Goal: Information Seeking & Learning: Learn about a topic

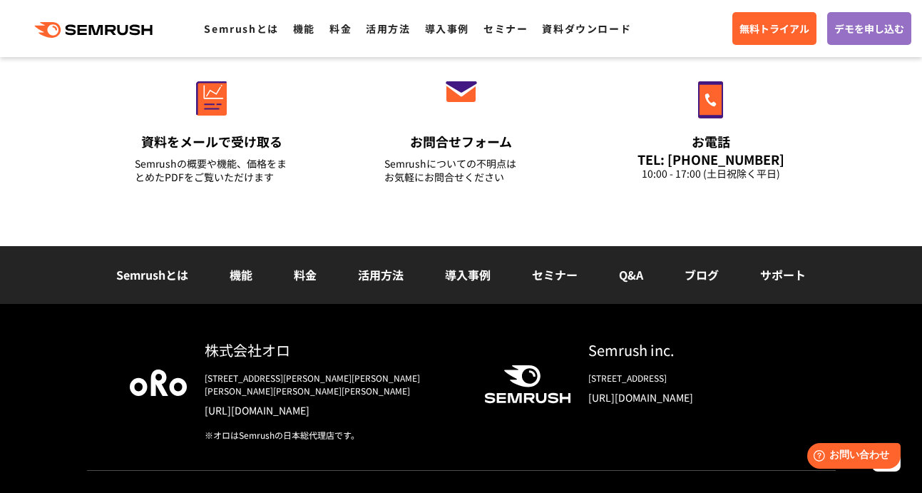
scroll to position [5146, 0]
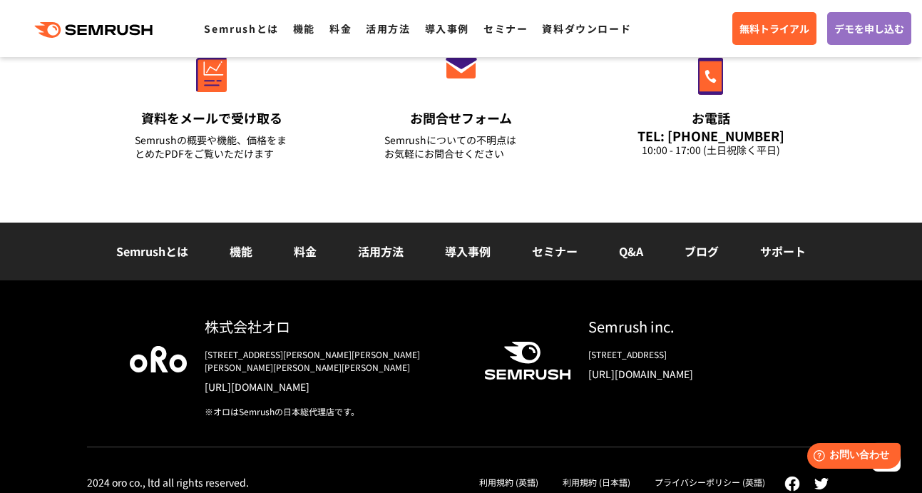
click at [488, 246] on link "導入事例" at bounding box center [468, 250] width 46 height 17
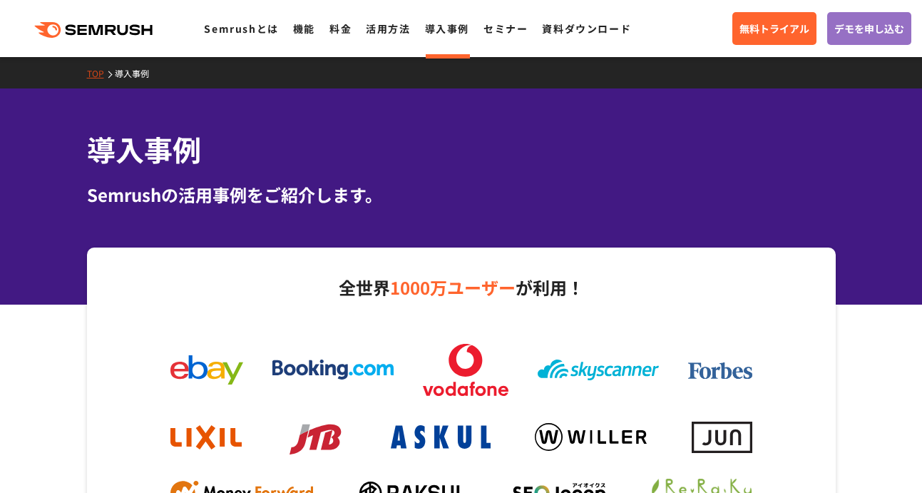
click at [314, 27] on ul "Semrushとは 機能 料金 活用方法 導入事例 セミナー 資料ダウンロード" at bounding box center [424, 28] width 441 height 19
click at [306, 29] on link "機能" at bounding box center [304, 28] width 22 height 14
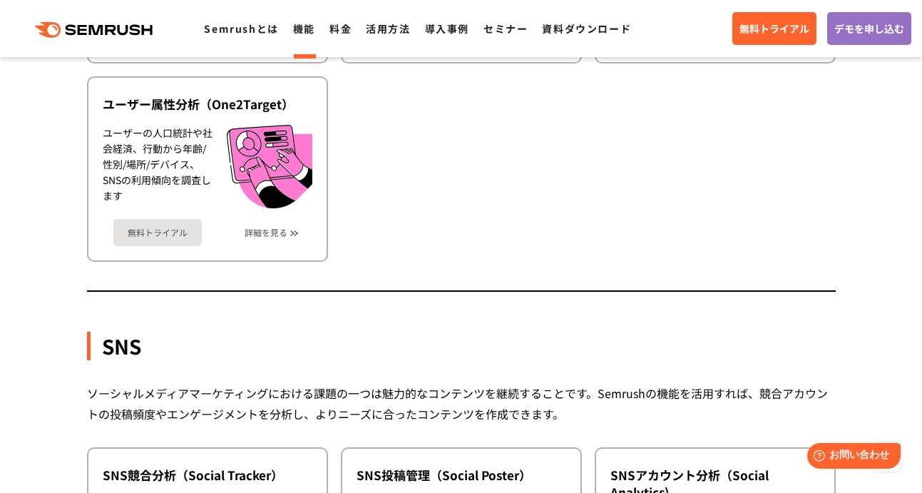
scroll to position [2600, 0]
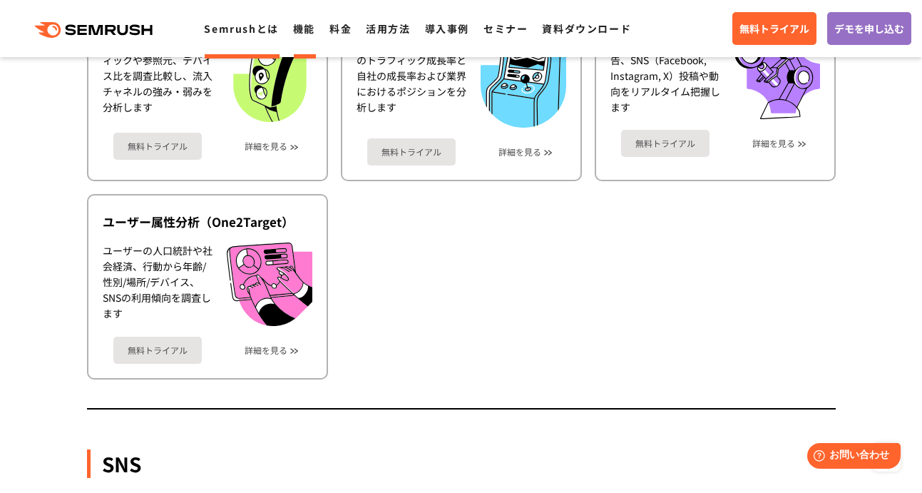
click at [244, 24] on link "Semrushとは" at bounding box center [241, 28] width 74 height 14
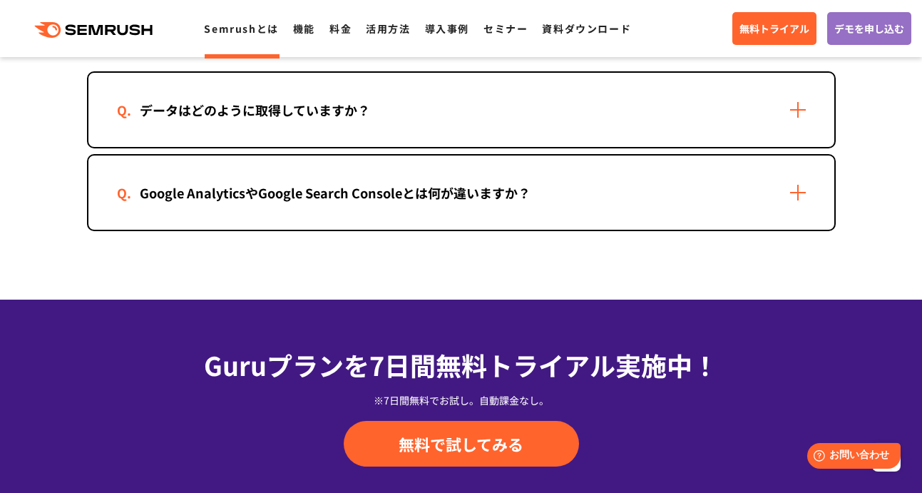
scroll to position [3014, 0]
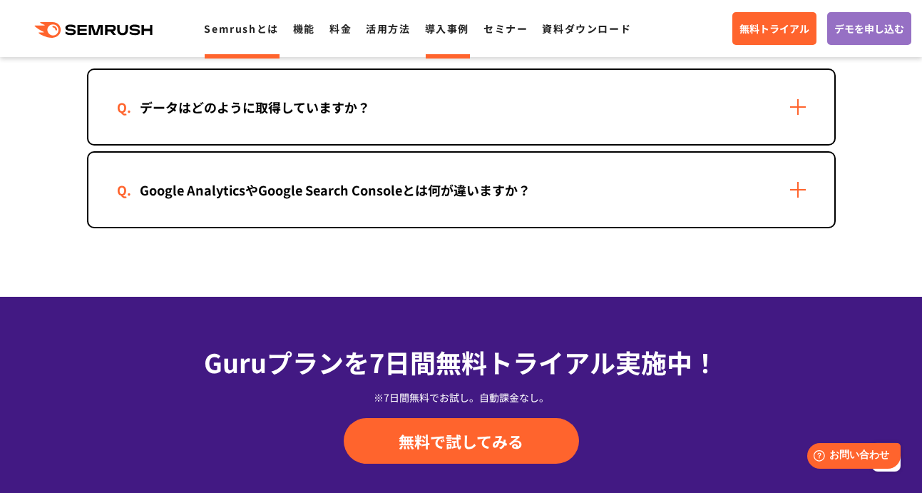
click at [442, 31] on link "導入事例" at bounding box center [447, 28] width 44 height 14
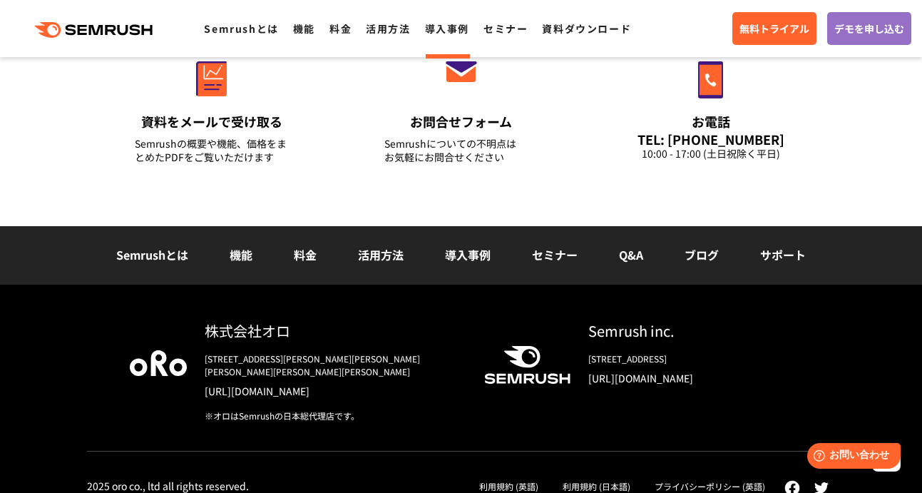
scroll to position [1971, 0]
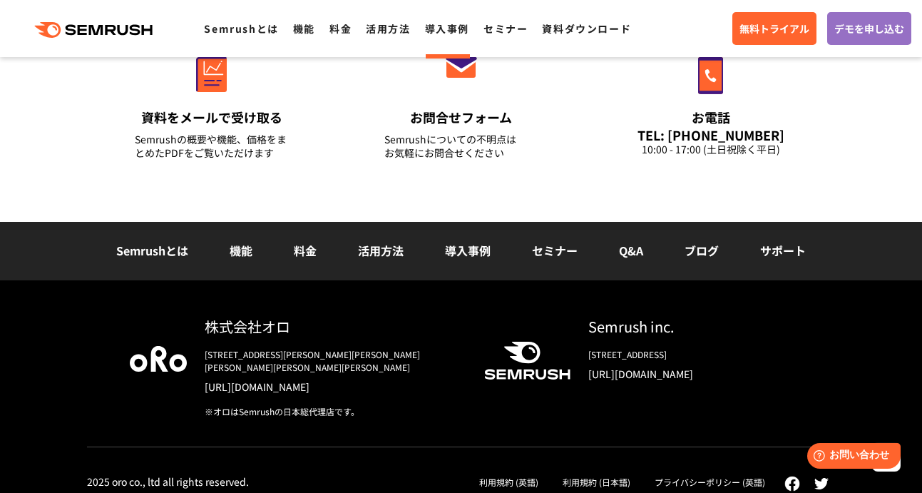
click at [557, 251] on link "セミナー" at bounding box center [555, 250] width 46 height 17
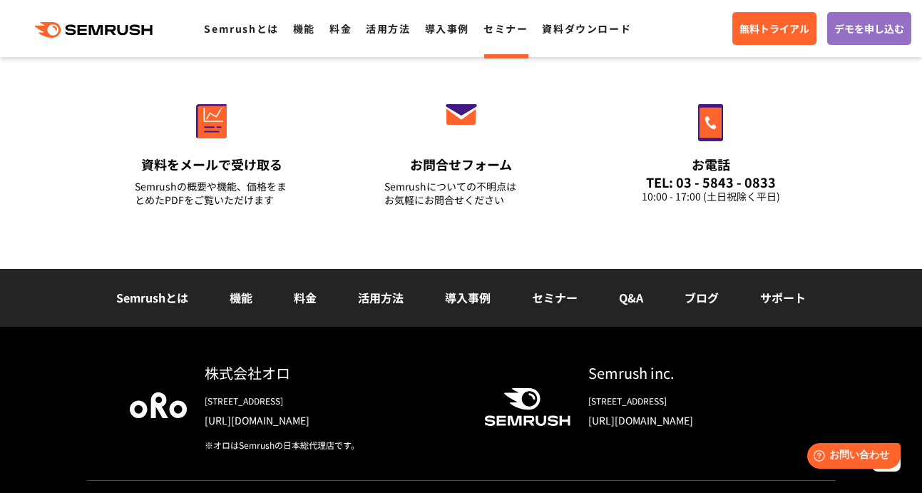
scroll to position [1565, 0]
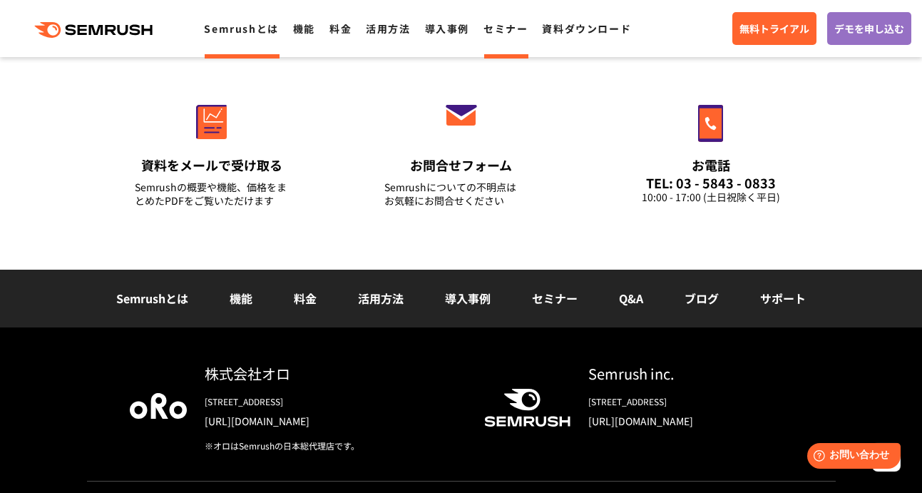
click at [235, 29] on link "Semrushとは" at bounding box center [241, 28] width 74 height 14
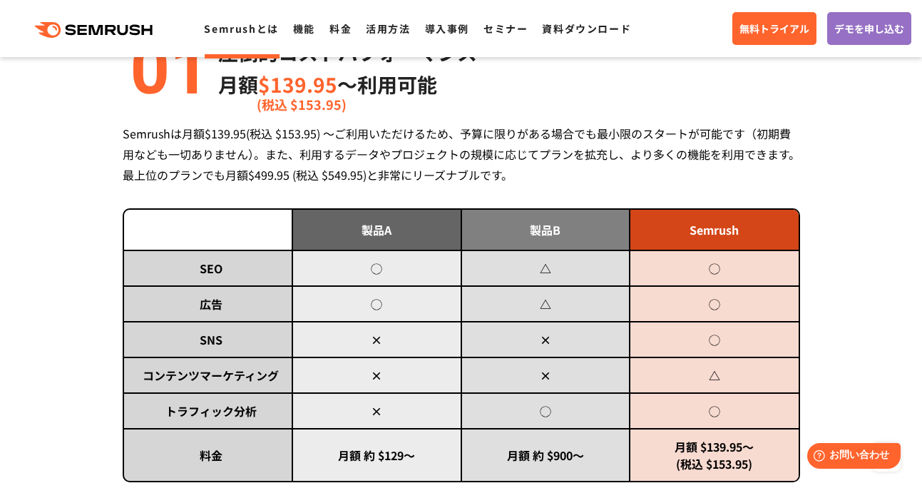
scroll to position [644, 0]
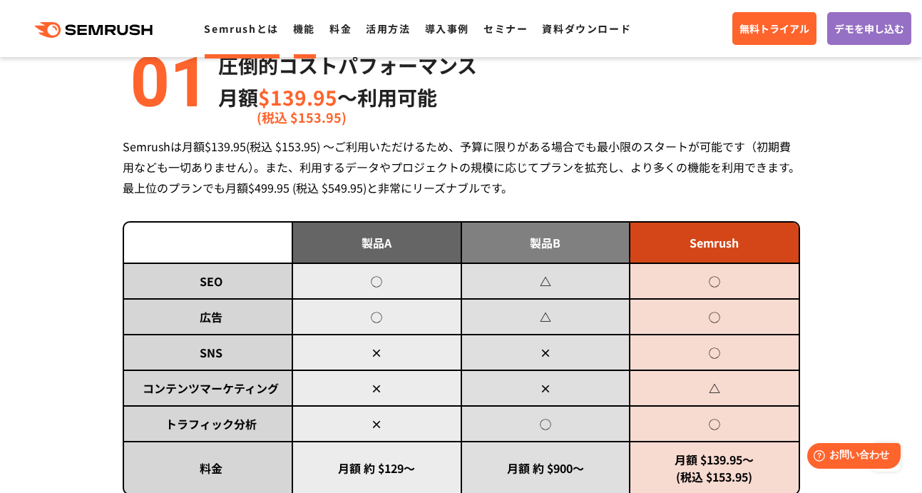
click at [293, 31] on link "機能" at bounding box center [304, 28] width 22 height 14
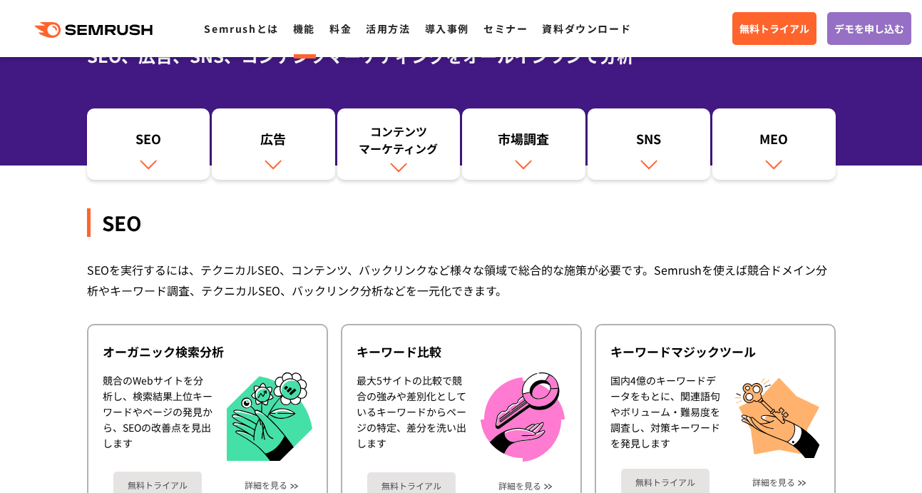
scroll to position [140, 0]
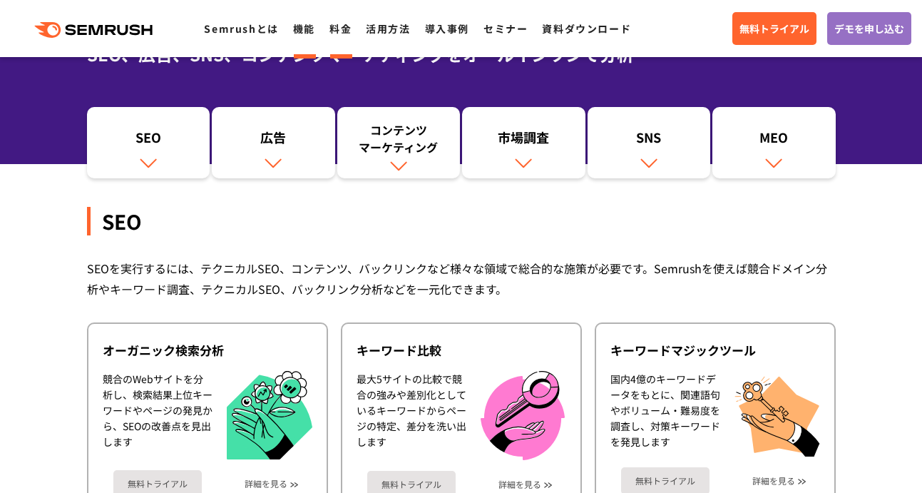
click at [337, 27] on link "料金" at bounding box center [340, 28] width 22 height 14
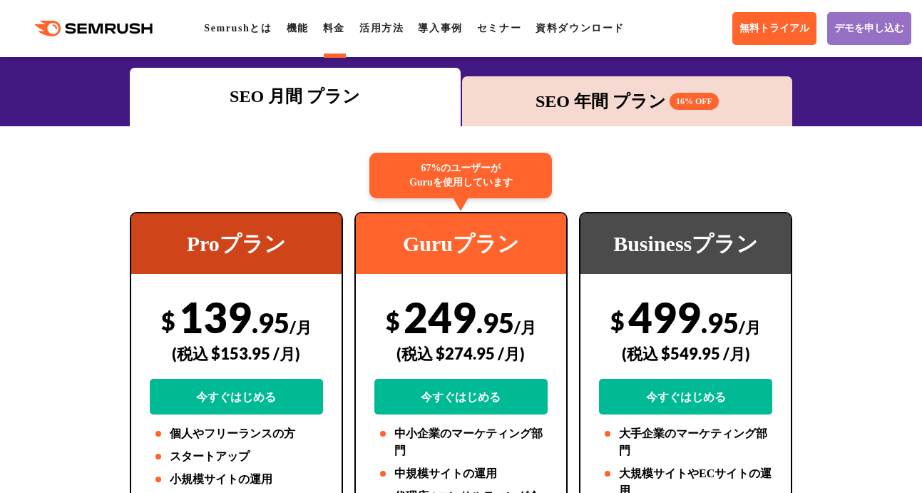
scroll to position [199, 0]
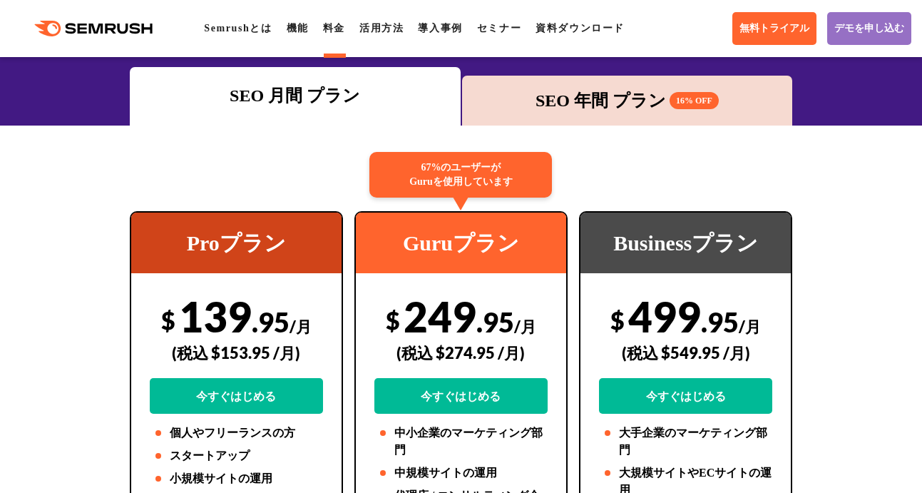
click at [534, 109] on div "SEO 年間 プラン 16% OFF" at bounding box center [627, 101] width 317 height 26
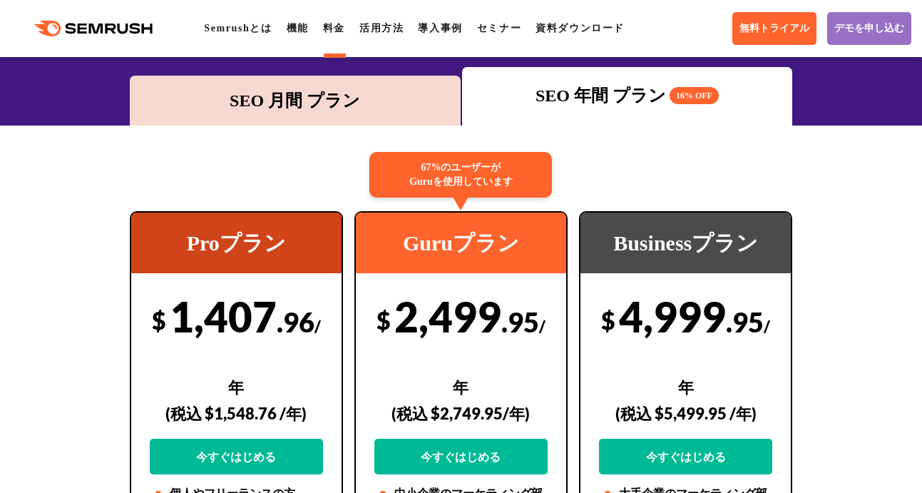
click at [380, 96] on div "SEO 月間 プラン" at bounding box center [295, 101] width 317 height 26
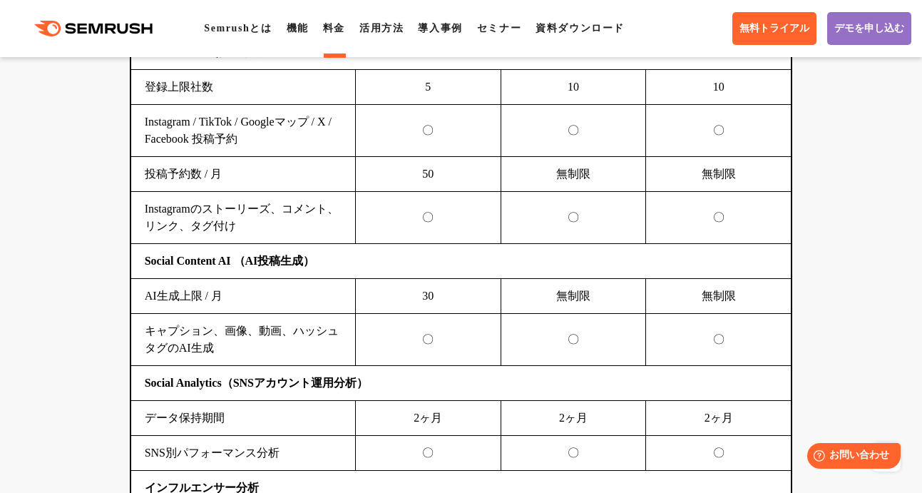
scroll to position [3460, 0]
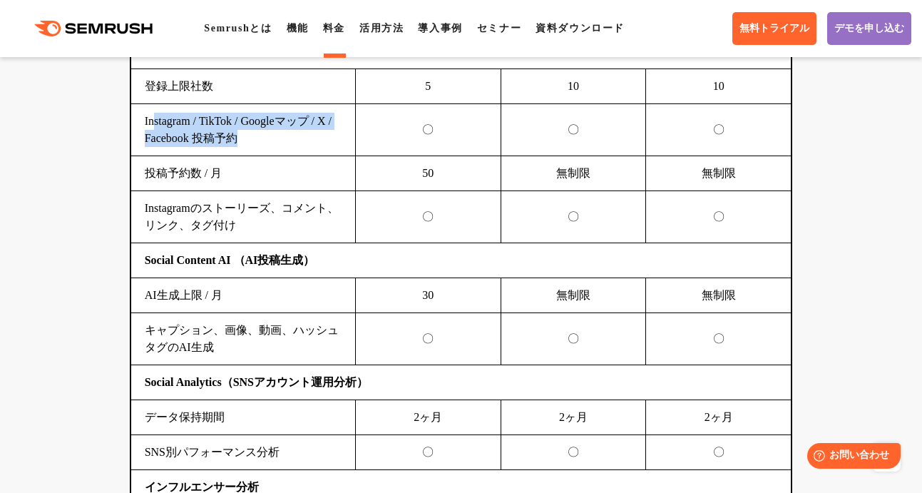
drag, startPoint x: 272, startPoint y: 184, endPoint x: 153, endPoint y: 168, distance: 119.5
click at [153, 156] on td "Instagram / TikTok / Googleマップ / X / Facebook 投稿予約" at bounding box center [243, 130] width 225 height 52
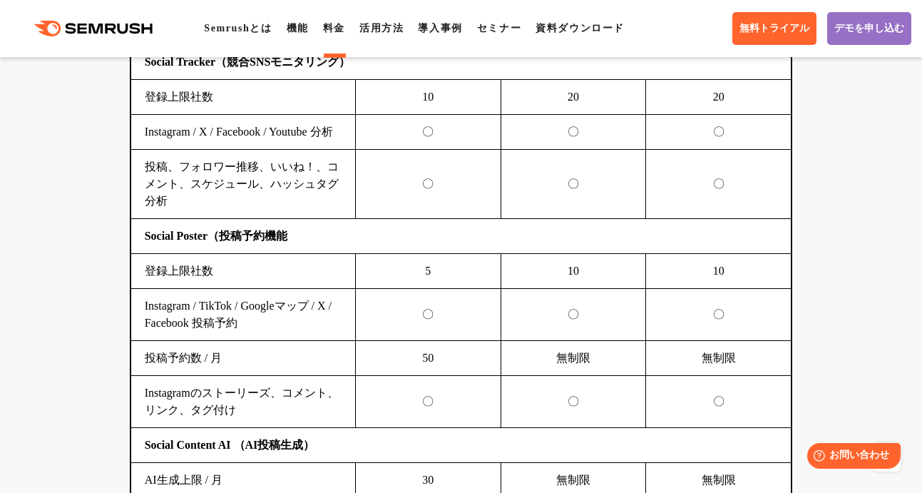
scroll to position [3292, 0]
